Goal: Transaction & Acquisition: Purchase product/service

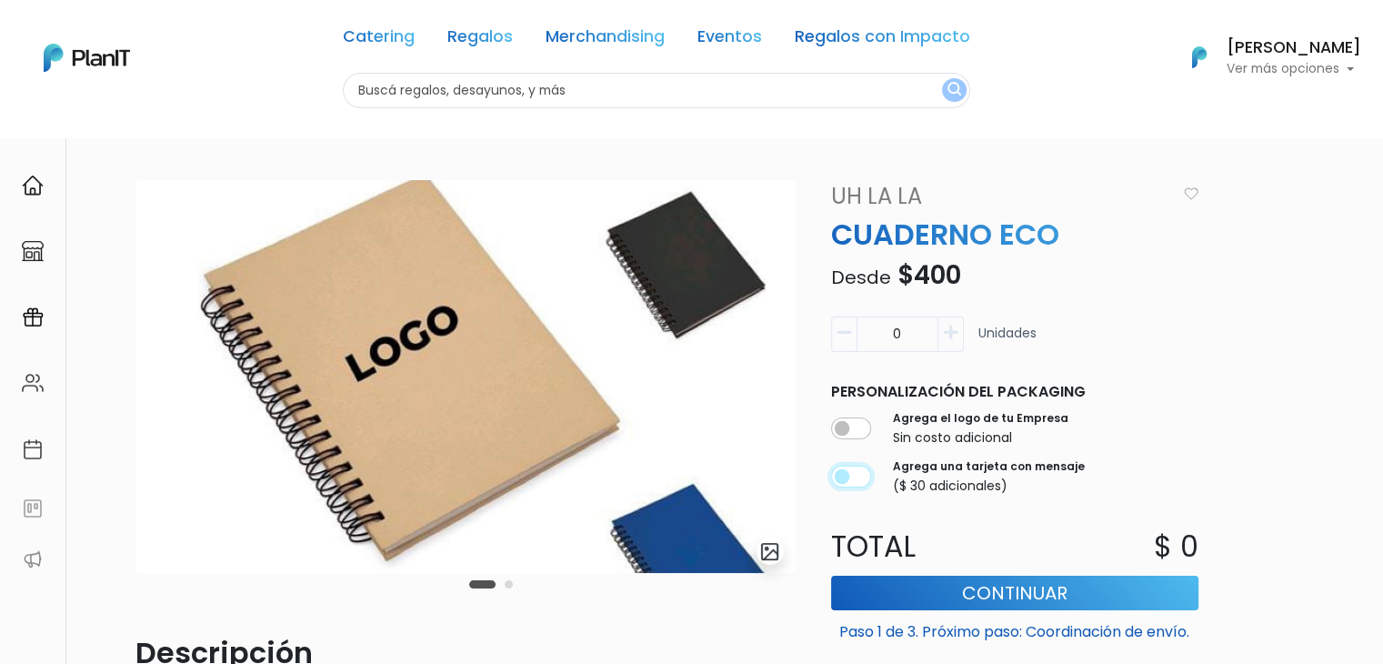
click at [863, 467] on input "checkbox" at bounding box center [851, 477] width 40 height 22
checkbox input "true"
click at [854, 424] on input "checkbox" at bounding box center [851, 428] width 40 height 22
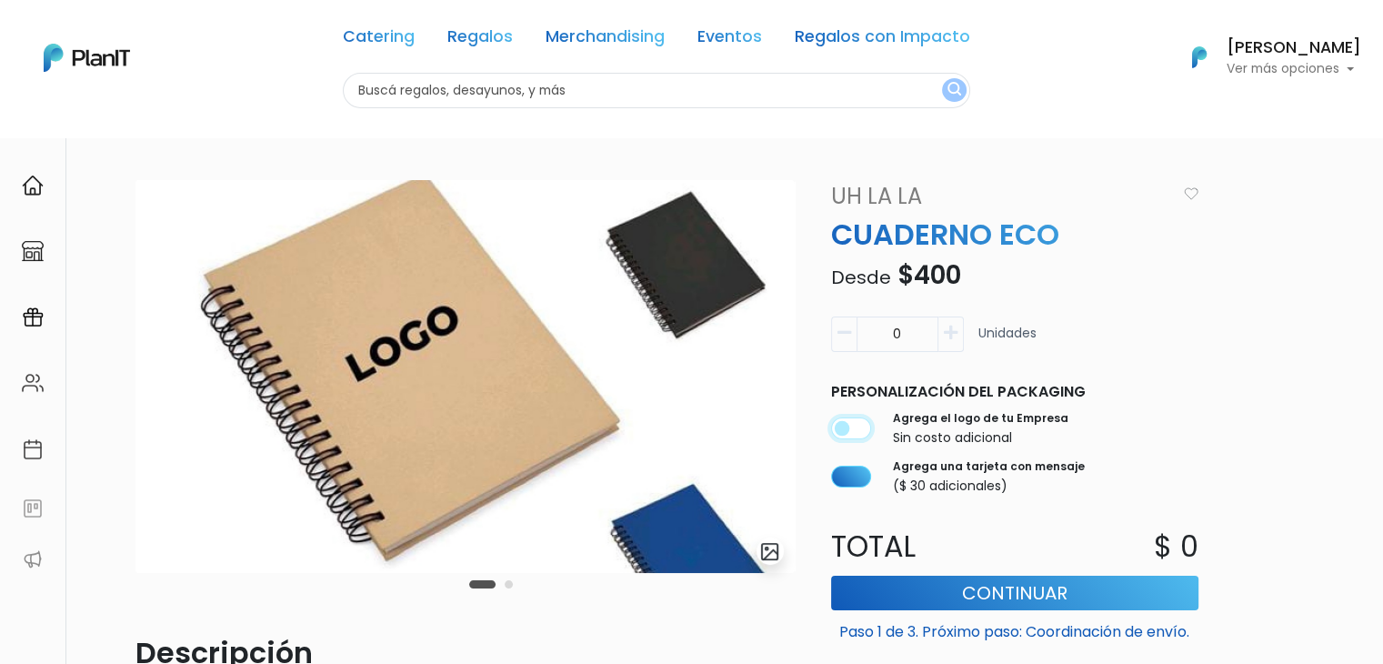
checkbox input "true"
click at [837, 481] on input "checkbox" at bounding box center [851, 477] width 40 height 22
checkbox input "false"
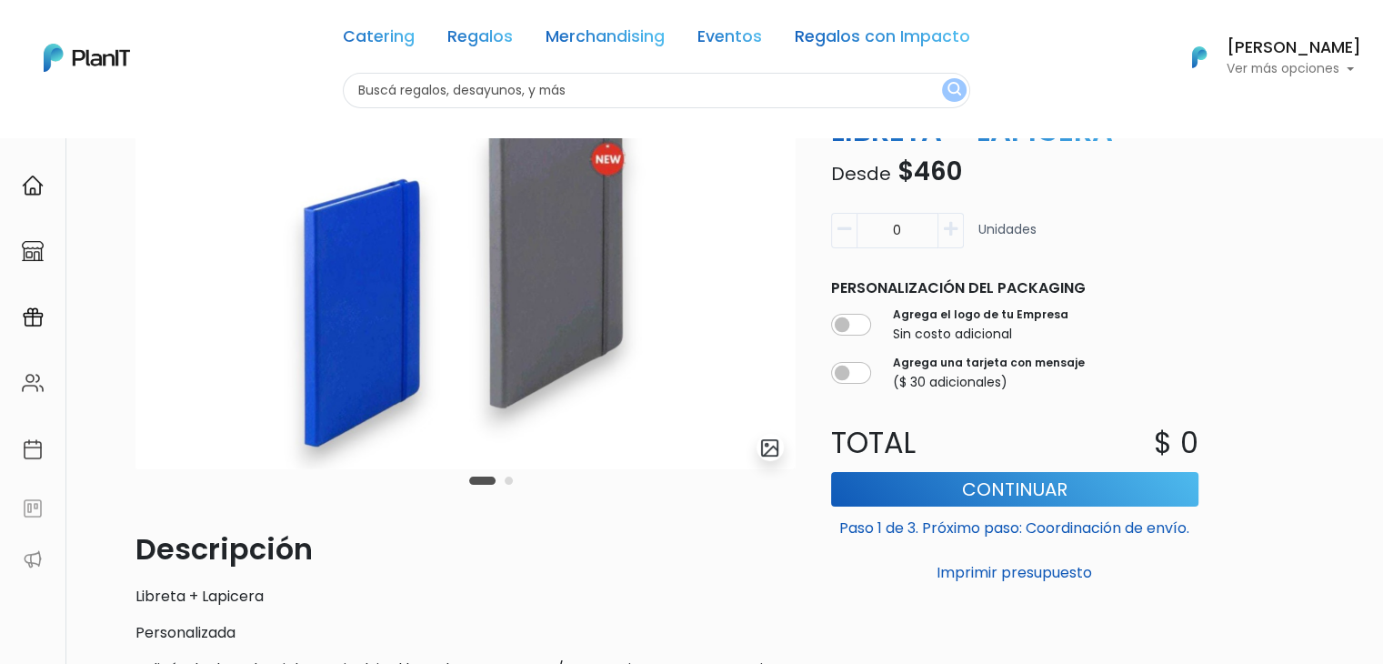
scroll to position [91, 0]
